Goal: Task Accomplishment & Management: Use online tool/utility

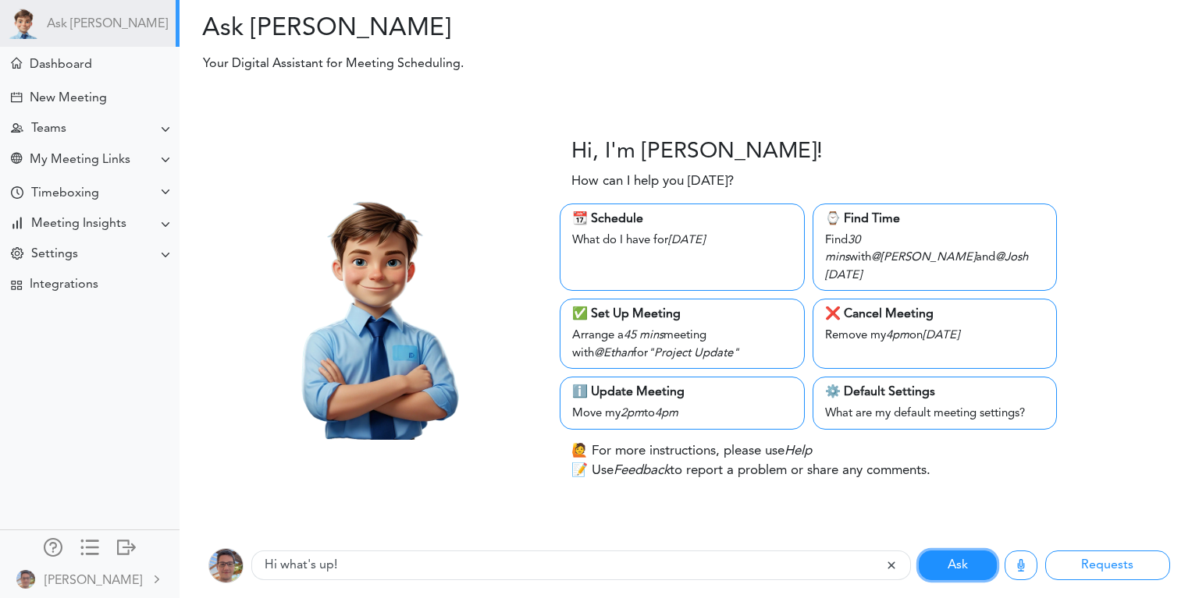
click at [952, 564] on button "Ask" at bounding box center [957, 566] width 78 height 30
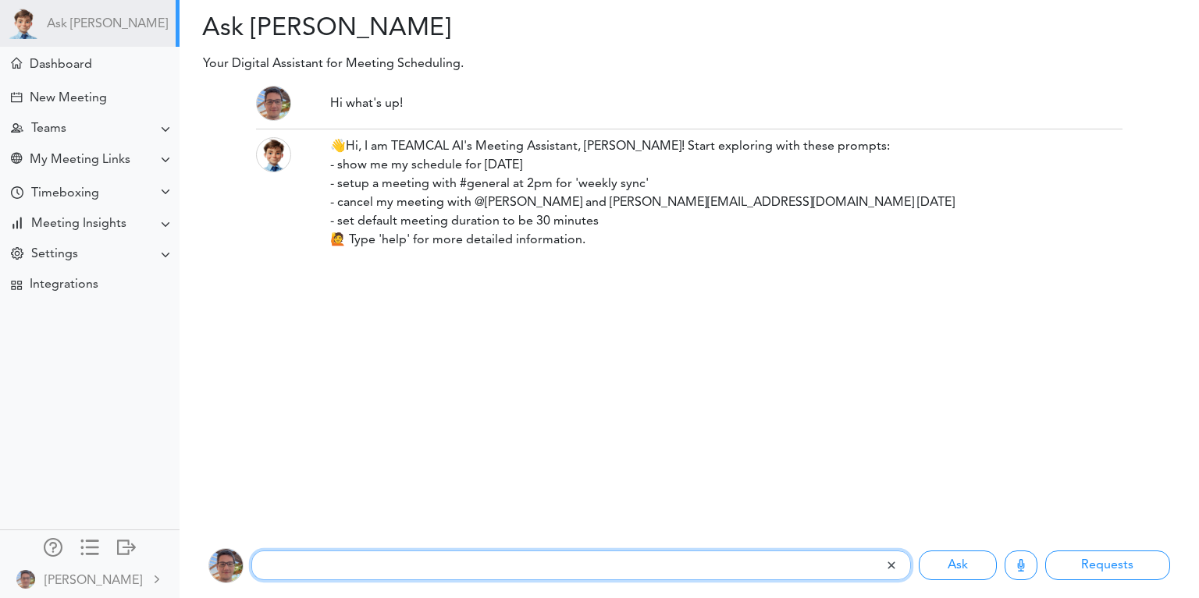
click at [332, 562] on input "text" at bounding box center [568, 566] width 634 height 30
type input "s"
type input "schedule a meeting with @Raj [DATE] afternoon"
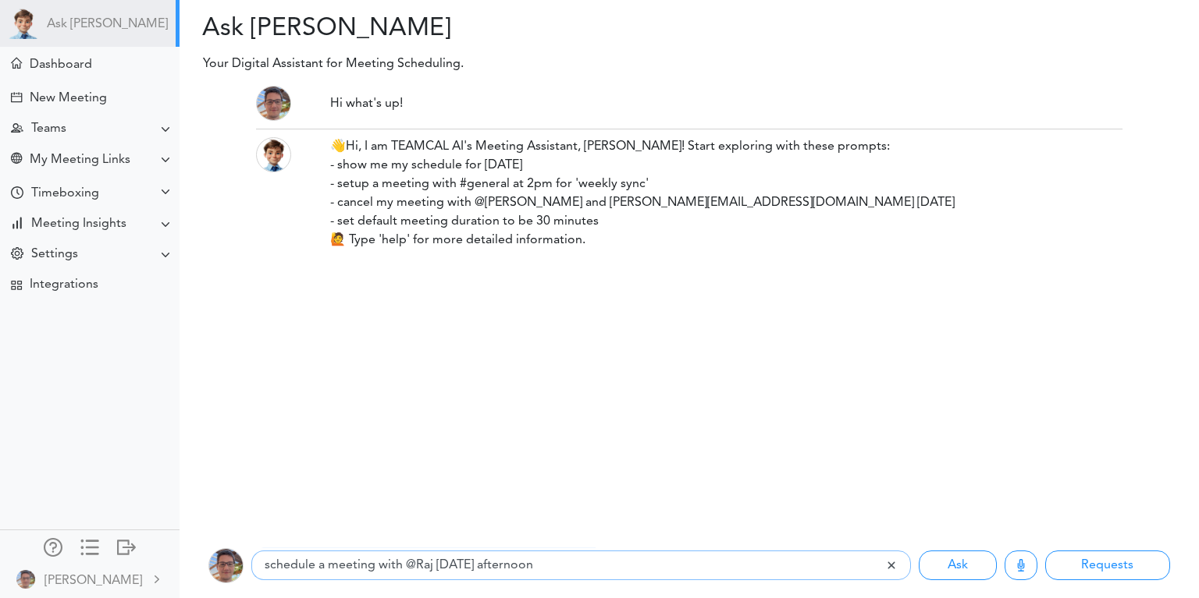
click at [918, 551] on button "Ask" at bounding box center [957, 566] width 78 height 30
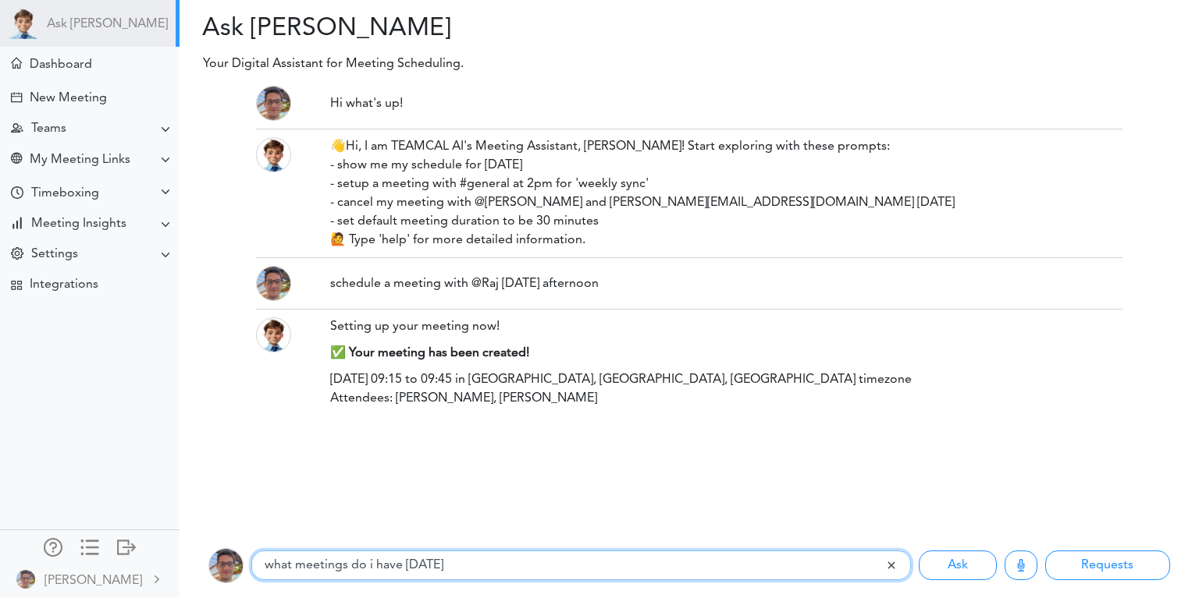
type input "what meetings do i have [DATE]"
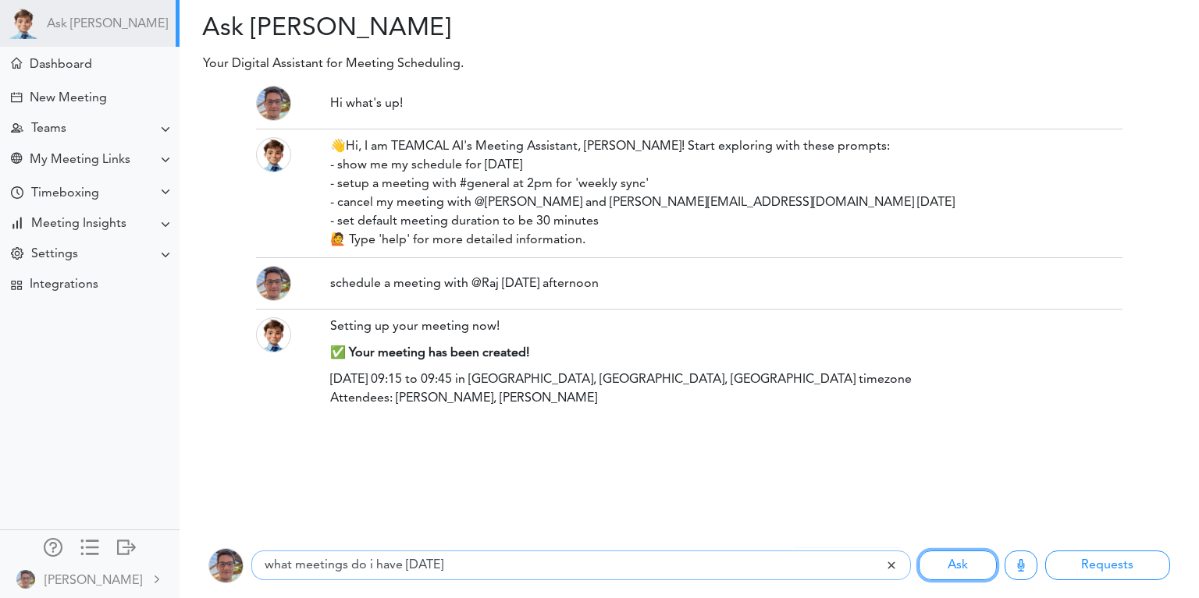
click at [918, 551] on button "Ask" at bounding box center [957, 566] width 78 height 30
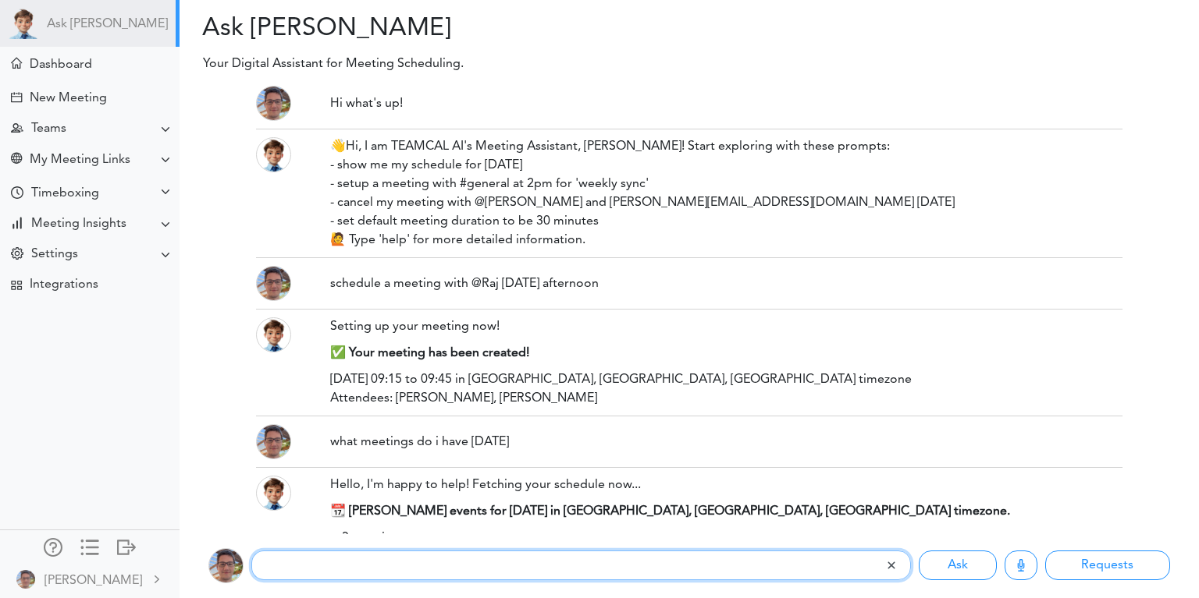
scroll to position [119, 0]
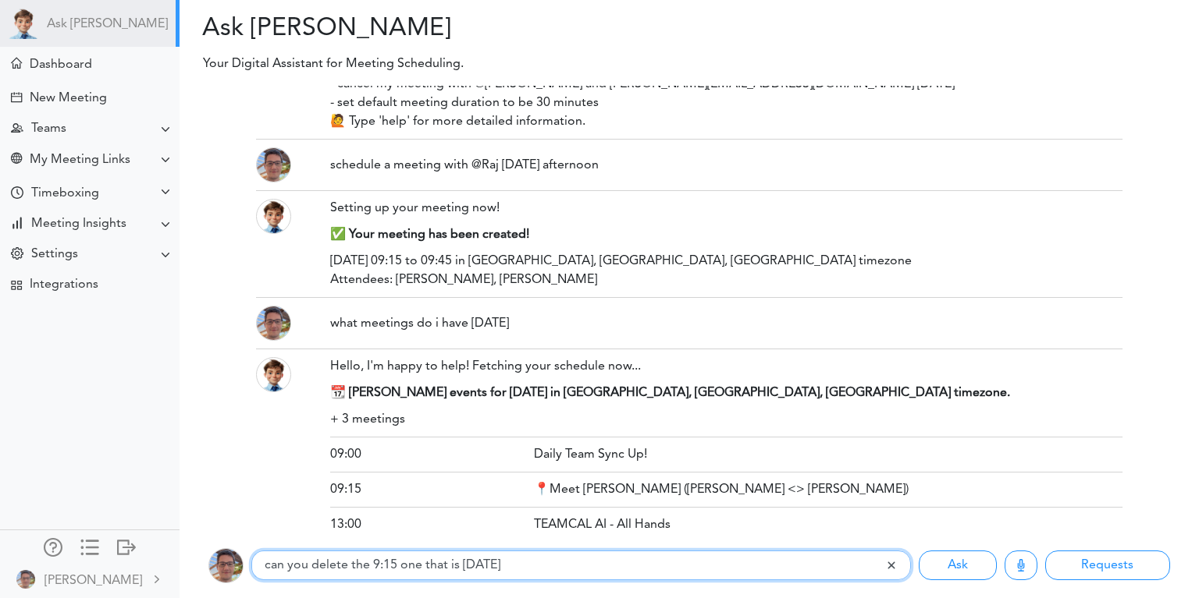
type input "can you delete the 9:15 one that is [DATE]"
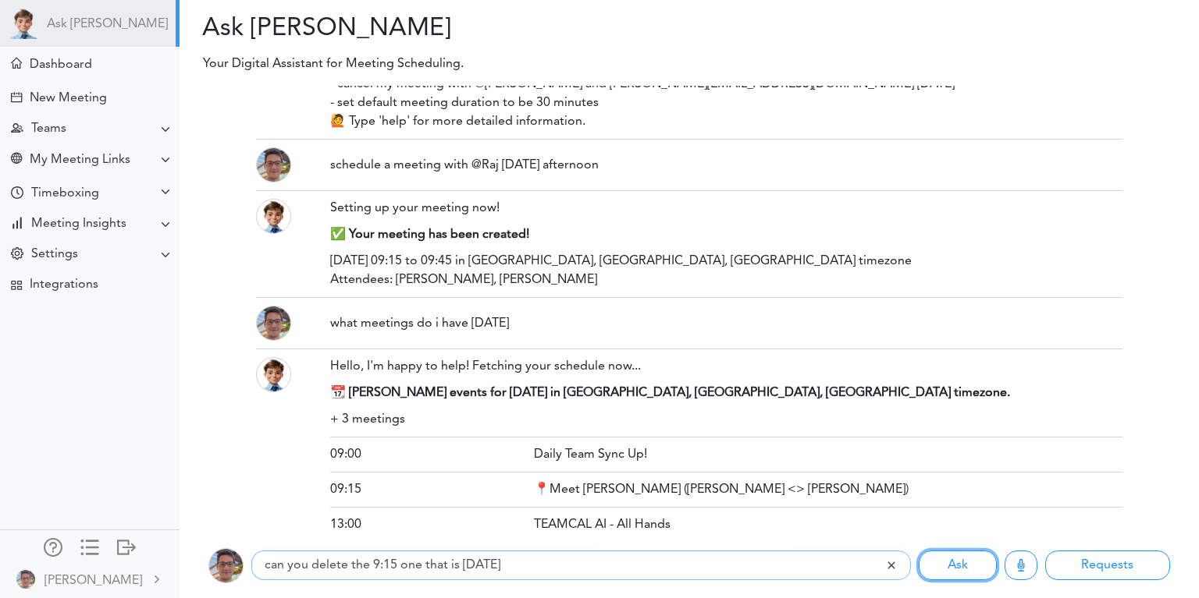
click at [918, 551] on button "Ask" at bounding box center [957, 566] width 78 height 30
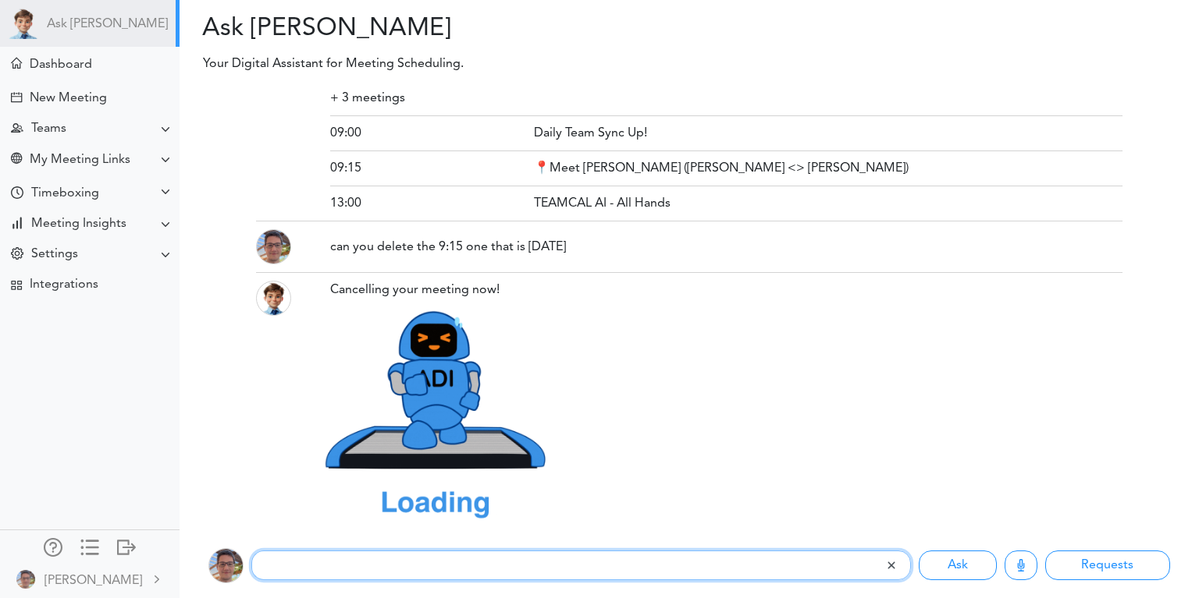
scroll to position [277, 0]
